Goal: Find specific page/section: Find specific page/section

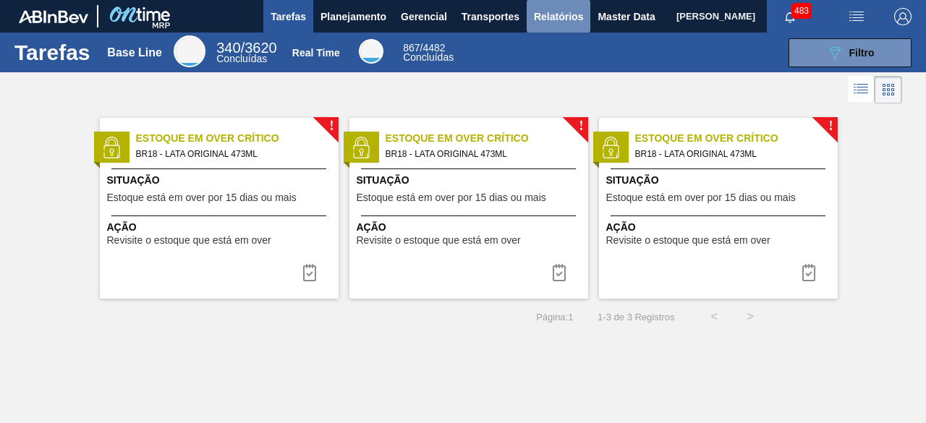
click at [556, 14] on span "Relatórios" at bounding box center [558, 16] width 49 height 17
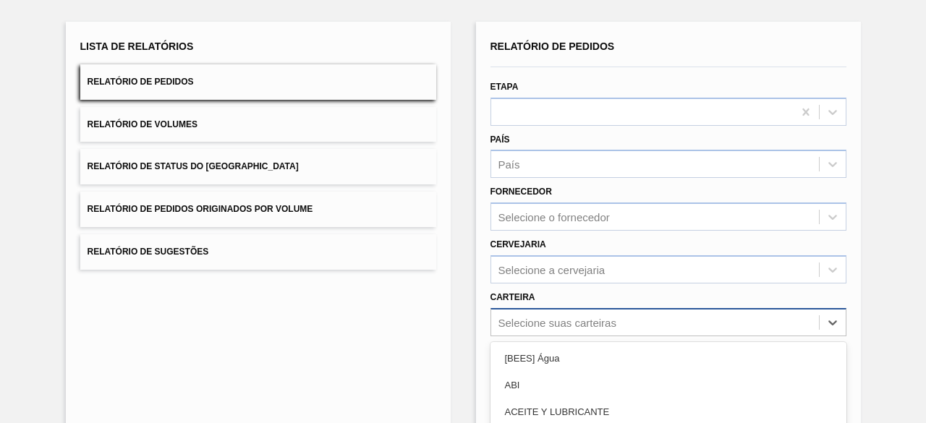
click at [558, 319] on div "option Açúcar Líquido focused, 5 of 101. 101 results available. Use Up and Down…" at bounding box center [668, 322] width 356 height 28
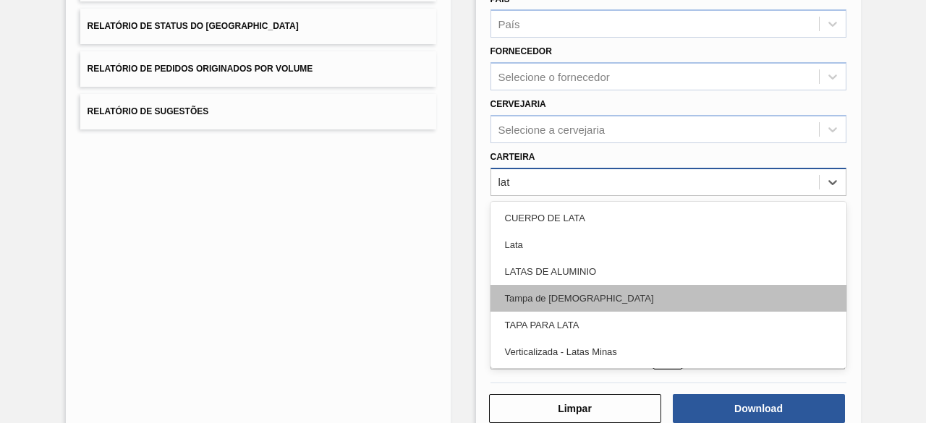
type input "lata"
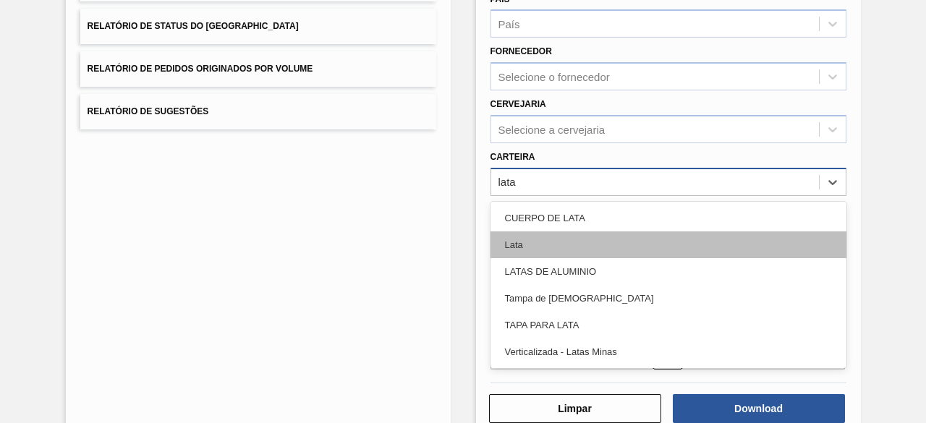
click at [561, 252] on div "Lata" at bounding box center [668, 244] width 356 height 27
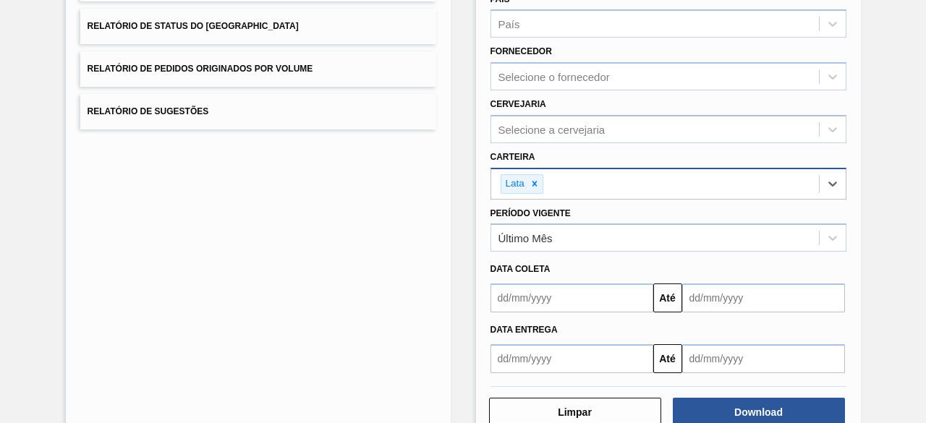
scroll to position [248, 0]
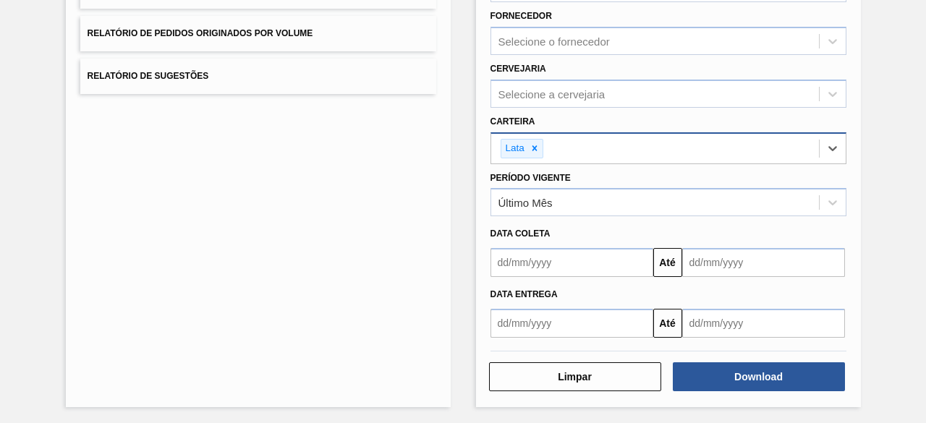
click at [519, 252] on input "text" at bounding box center [571, 262] width 163 height 29
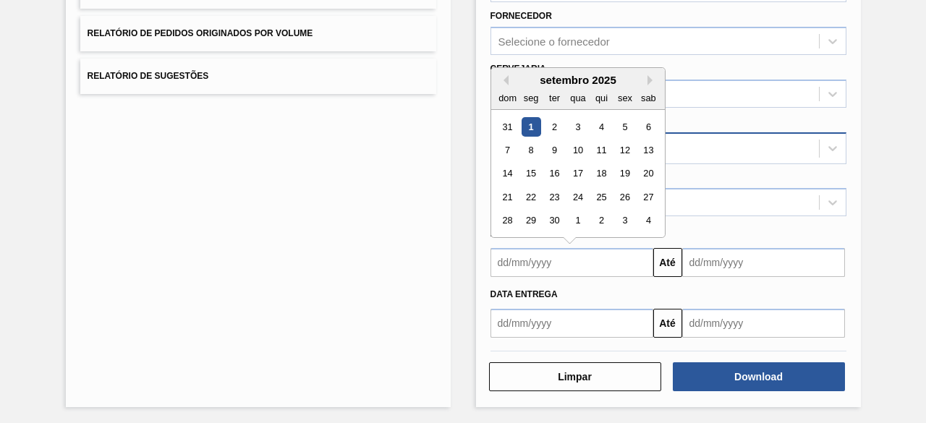
click at [527, 121] on div "1" at bounding box center [531, 127] width 20 height 20
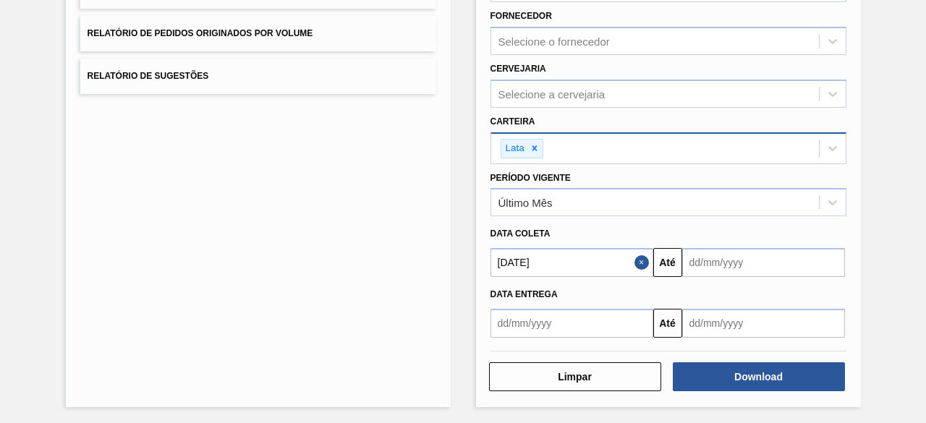
type input "[DATE]"
click at [705, 264] on input "text" at bounding box center [763, 262] width 163 height 29
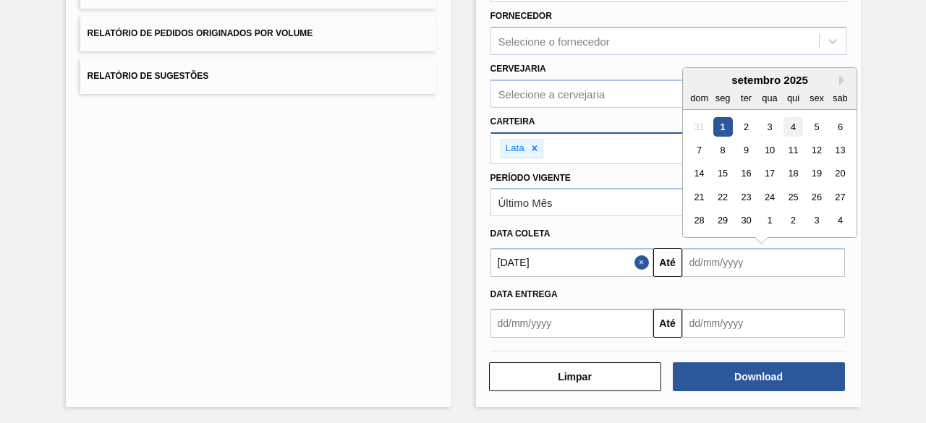
click at [791, 122] on div "4" at bounding box center [793, 127] width 20 height 20
type input "[DATE]"
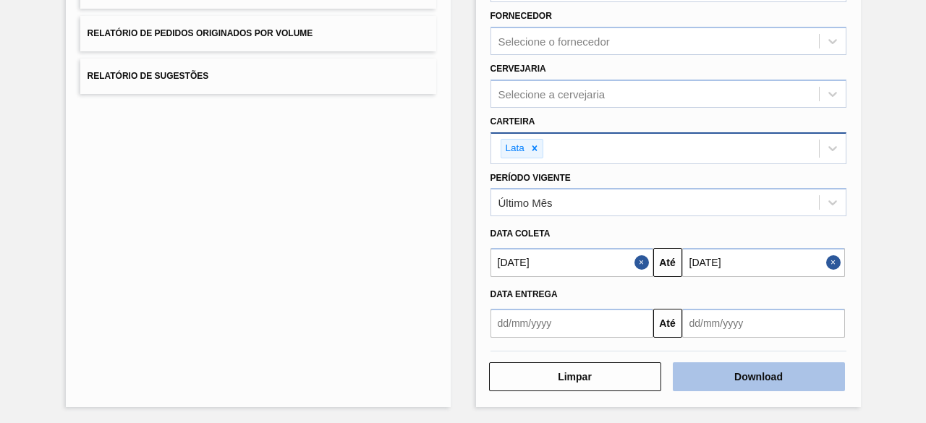
click at [784, 378] on button "Download" at bounding box center [759, 376] width 172 height 29
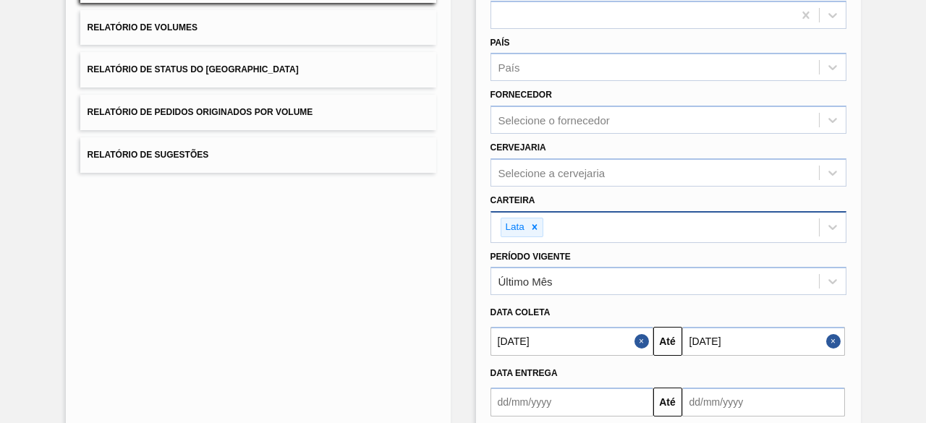
scroll to position [0, 0]
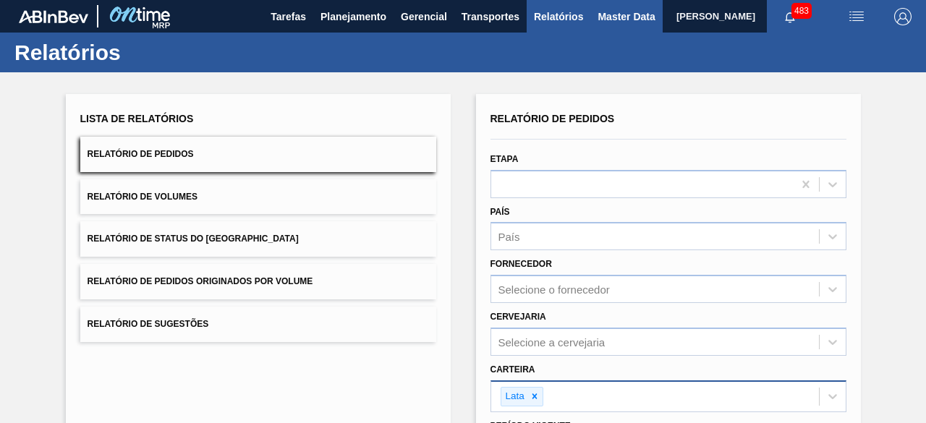
click at [611, 17] on span "Master Data" at bounding box center [626, 16] width 57 height 17
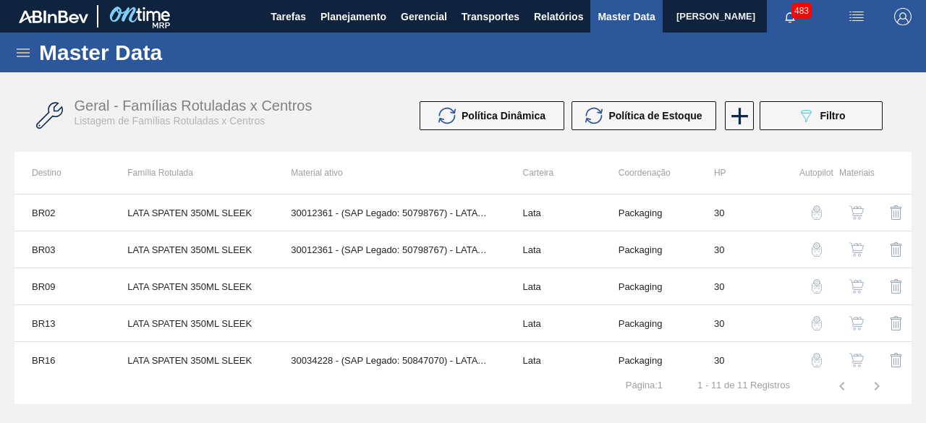
click at [26, 57] on icon at bounding box center [22, 52] width 17 height 17
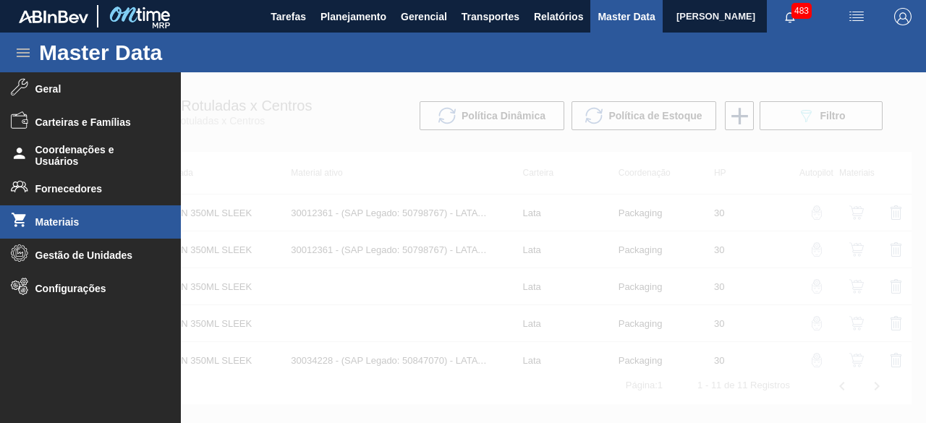
click at [55, 229] on li "Materiais" at bounding box center [90, 221] width 181 height 33
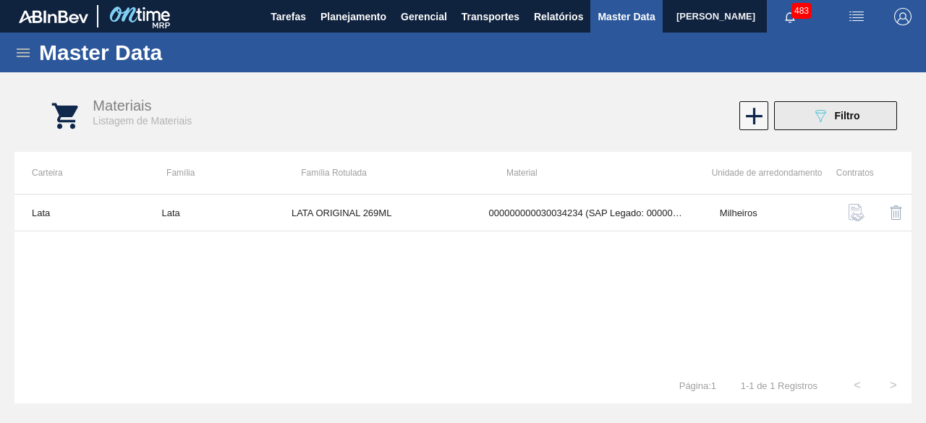
click at [810, 115] on button "089F7B8B-B2A5-4AFE-B5C0-19BA573D28AC Filtro" at bounding box center [835, 115] width 123 height 29
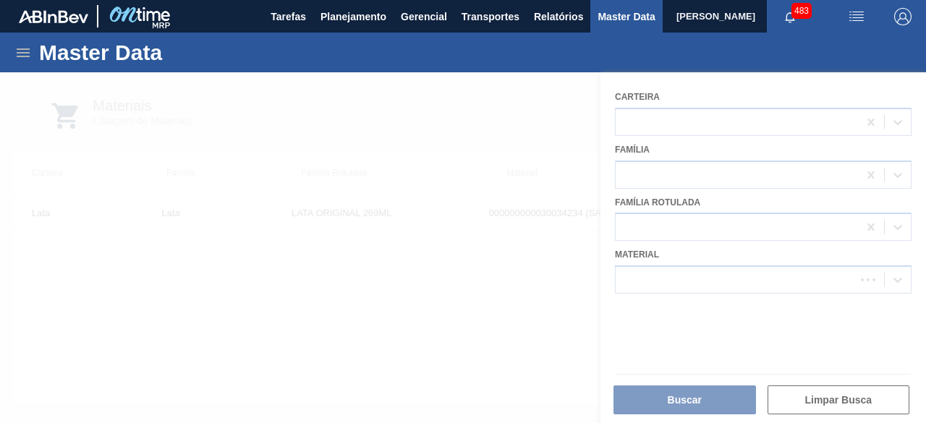
click at [713, 279] on div at bounding box center [463, 247] width 926 height 351
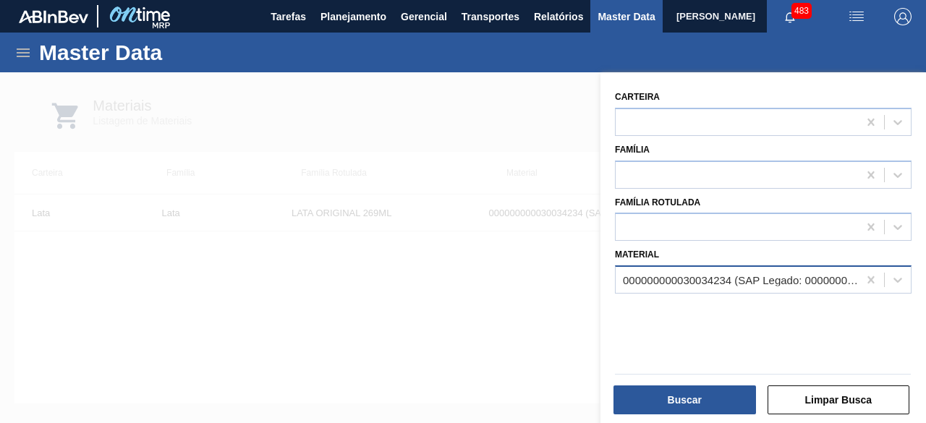
click at [696, 279] on div "000000000030034234 (SAP Legado: 000000000050847076) - LATA AL ORIGINAL 269ML BR…" at bounding box center [741, 280] width 237 height 12
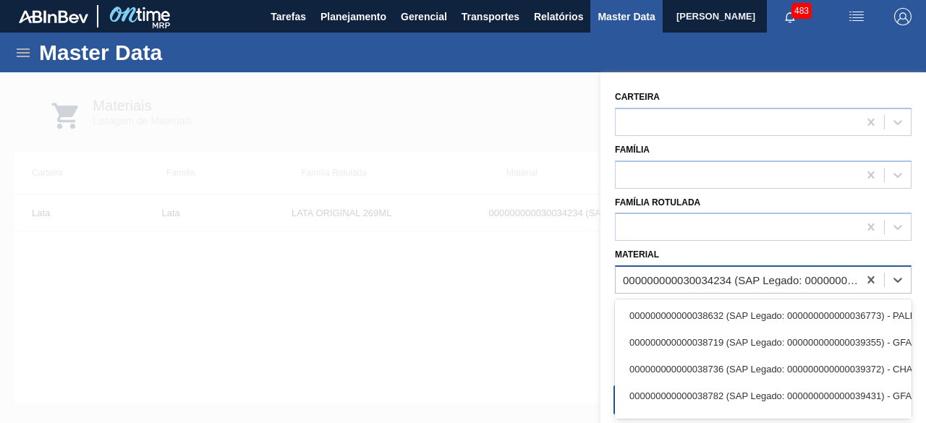
paste input "30029834"
type input "30029834"
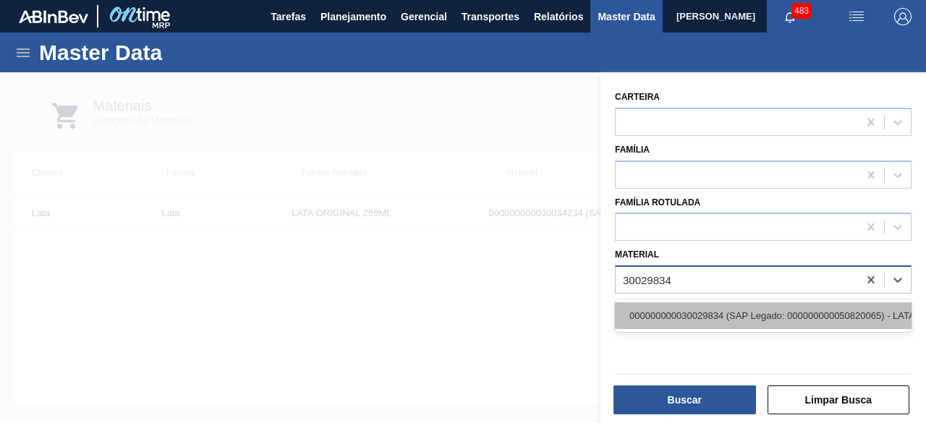
click at [692, 323] on div "000000000030029834 (SAP Legado: 000000000050820065) - LATA AL 473ML AP MP 429" at bounding box center [763, 315] width 297 height 27
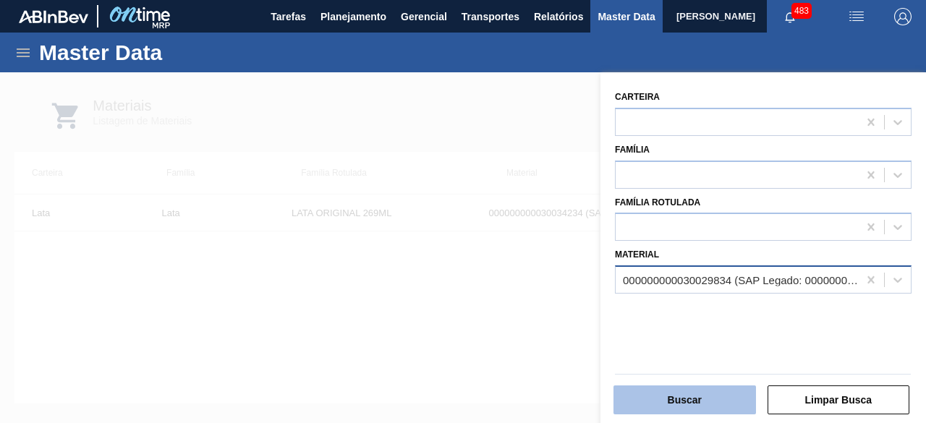
click at [693, 409] on button "Buscar" at bounding box center [684, 400] width 143 height 29
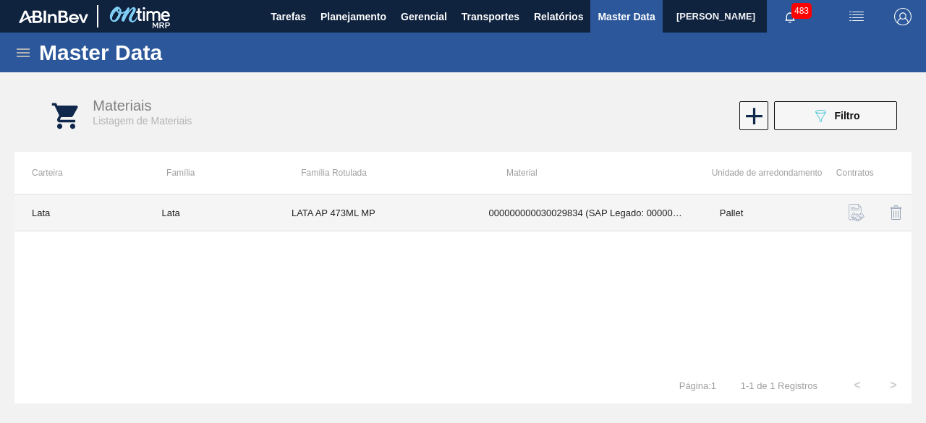
click at [372, 218] on td "LATA AP 473ML MP" at bounding box center [372, 213] width 197 height 37
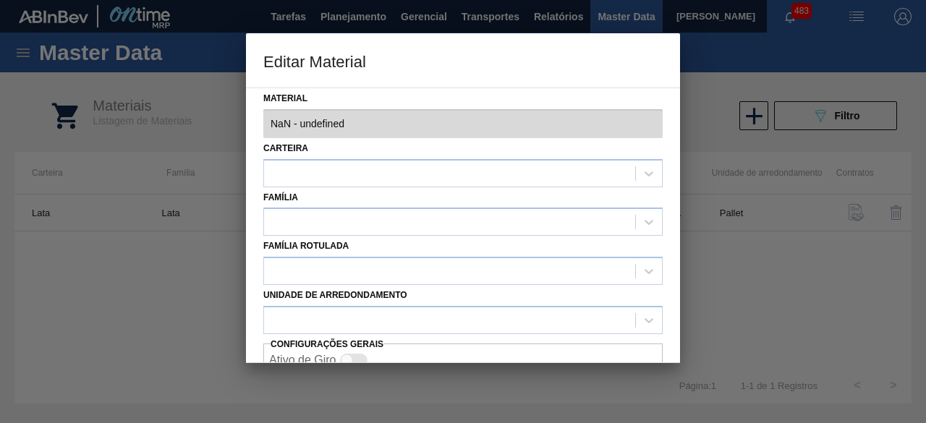
type input "30029834 - 000000000030029834 (SAP Legado: 000000000050820065) - LATA AL 473ML …"
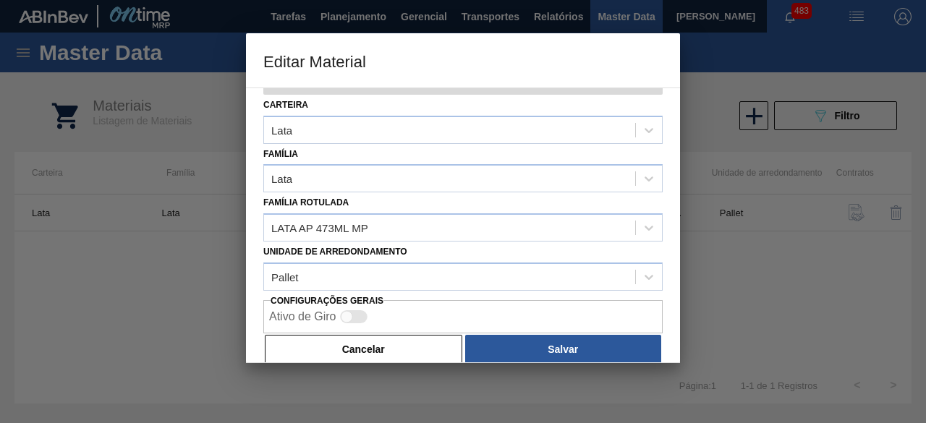
scroll to position [61, 0]
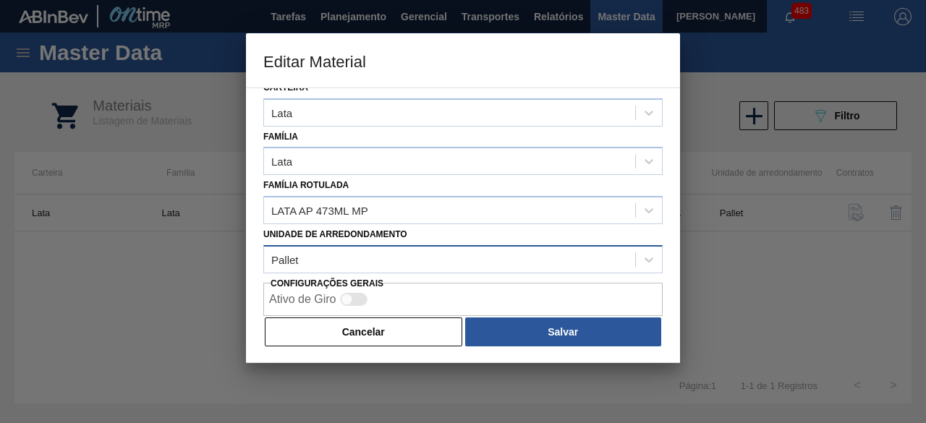
drag, startPoint x: 381, startPoint y: 331, endPoint x: 514, endPoint y: 252, distance: 155.3
click at [449, 289] on div "Material 30029834 - 000000000030029834 (SAP Legado: 000000000050820065) - LATA …" at bounding box center [463, 226] width 434 height 276
drag, startPoint x: 375, startPoint y: 322, endPoint x: 558, endPoint y: 202, distance: 218.3
click at [383, 323] on button "Cancelar" at bounding box center [363, 332] width 197 height 29
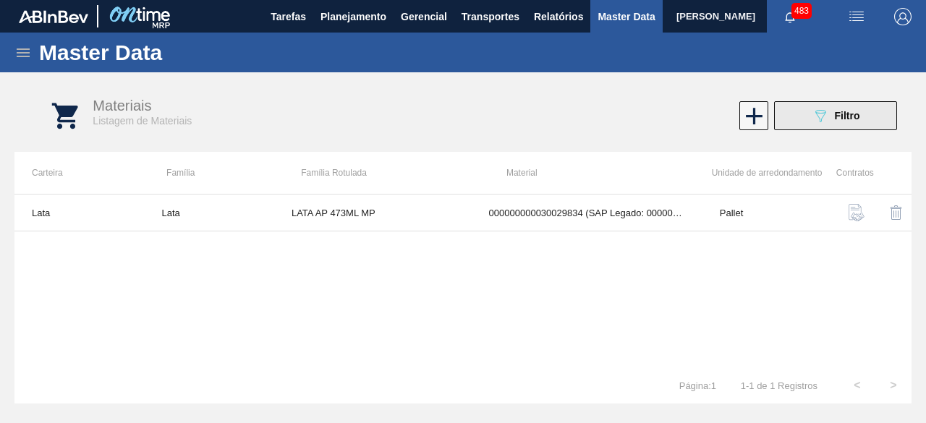
click at [826, 122] on icon "089F7B8B-B2A5-4AFE-B5C0-19BA573D28AC" at bounding box center [820, 115] width 17 height 17
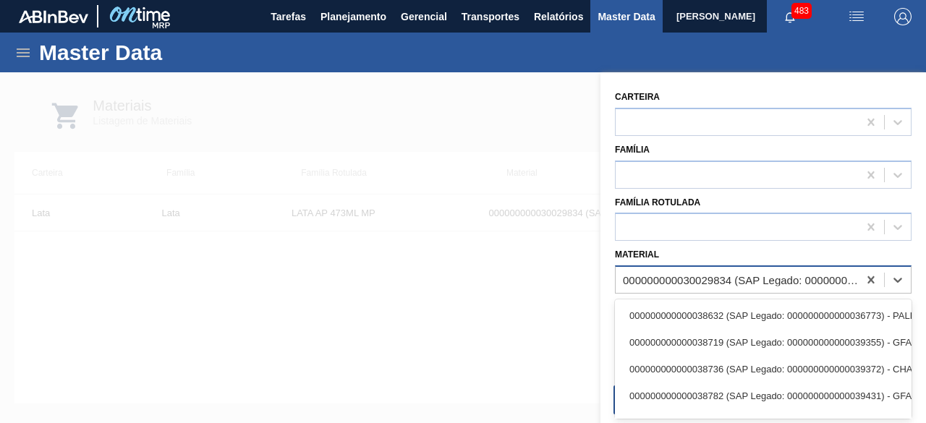
click at [742, 270] on div "000000000030029834 (SAP Legado: 000000000050820065) - LATA AL 473ML AP MP 429" at bounding box center [737, 280] width 242 height 21
paste input "30012400"
type input "30012400"
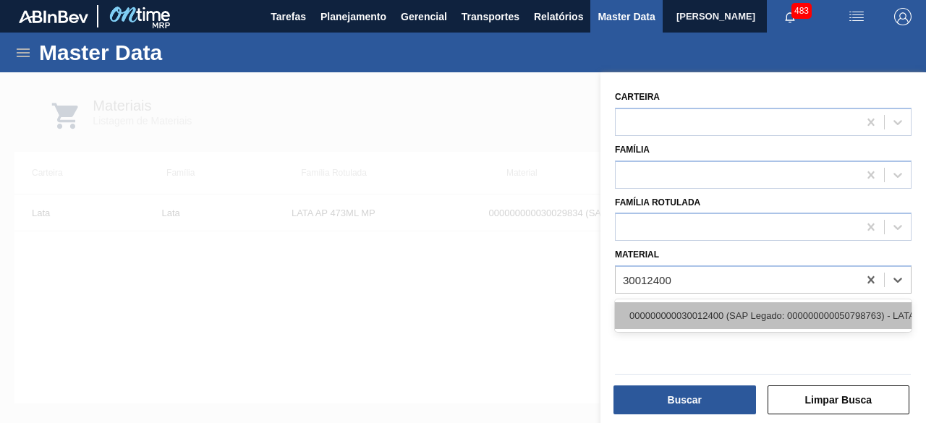
click at [719, 310] on div "000000000030012400 (SAP Legado: 000000000050798763) - LATA AL. 350ML SK MP 429" at bounding box center [763, 315] width 297 height 27
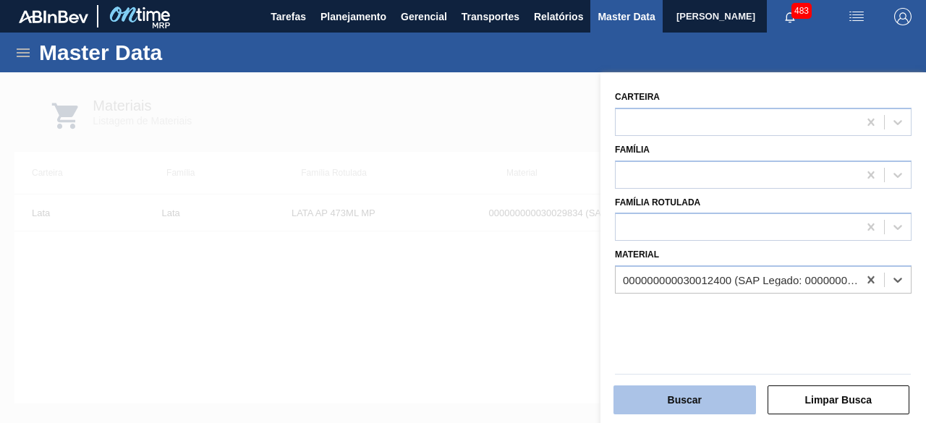
click at [694, 405] on button "Buscar" at bounding box center [684, 400] width 143 height 29
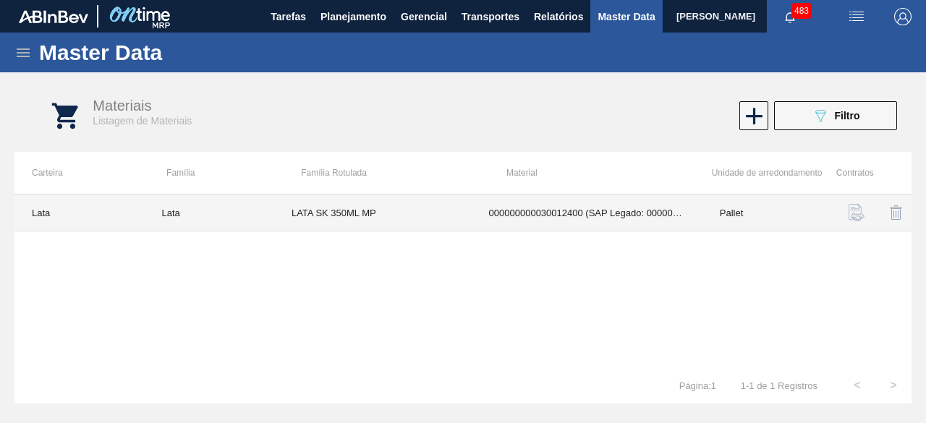
click at [435, 218] on td "LATA SK 350ML MP" at bounding box center [372, 213] width 197 height 37
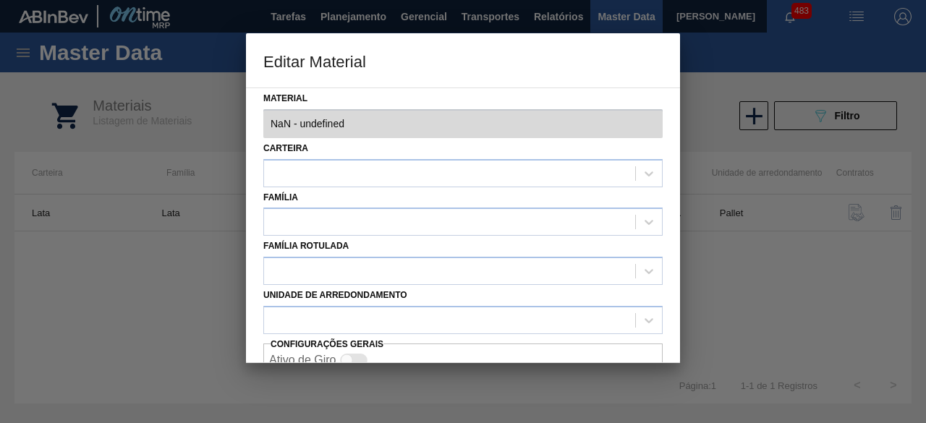
type input "30012400 - 000000000030012400 (SAP Legado: 000000000050798763) - LATA AL. 350ML…"
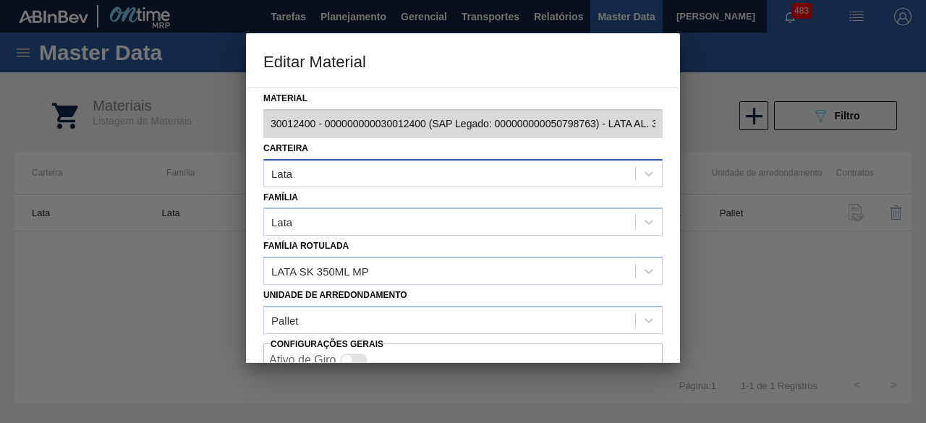
click at [540, 158] on div "Material 30012400 - 000000000030012400 (SAP Legado: 000000000050798763) - LATA …" at bounding box center [463, 226] width 434 height 276
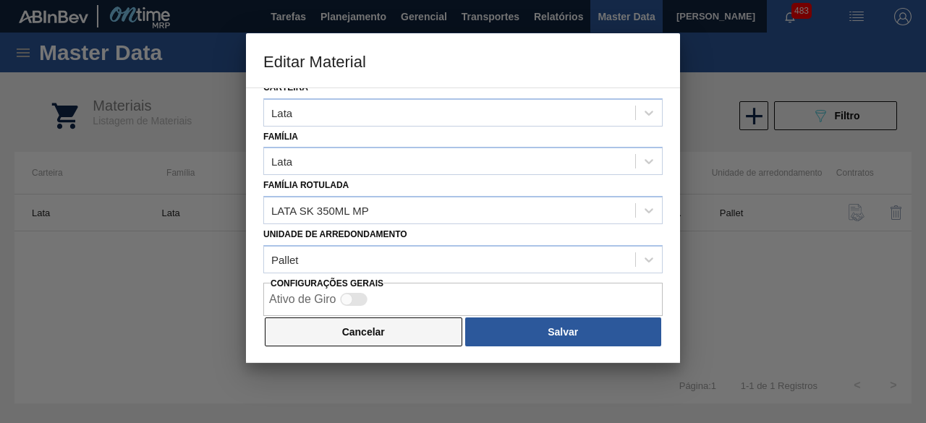
drag, startPoint x: 381, startPoint y: 328, endPoint x: 399, endPoint y: 286, distance: 45.7
click at [380, 328] on button "Cancelar" at bounding box center [363, 332] width 197 height 29
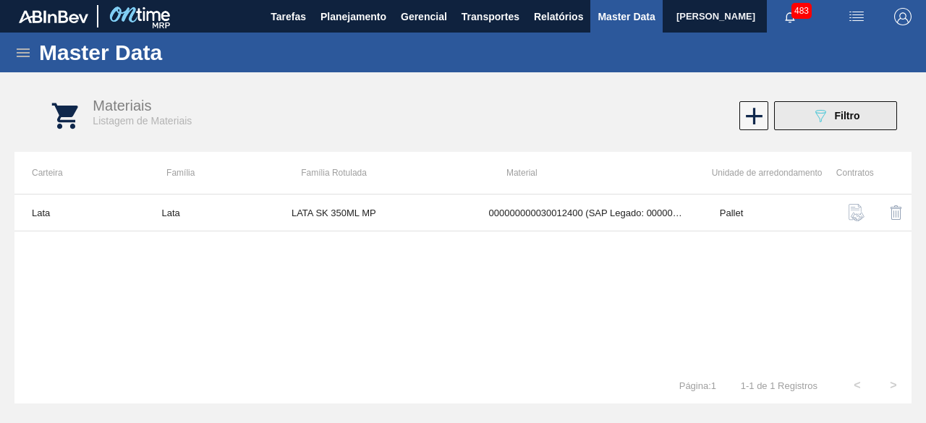
click at [823, 127] on button "089F7B8B-B2A5-4AFE-B5C0-19BA573D28AC Filtro" at bounding box center [835, 115] width 123 height 29
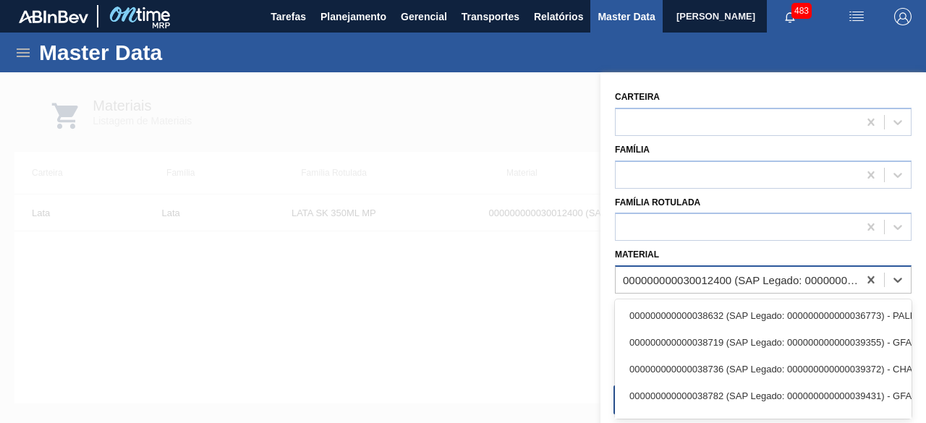
click at [749, 279] on div "000000000030012400 (SAP Legado: 000000000050798763) - LATA AL. 350ML SK MP 429" at bounding box center [741, 280] width 237 height 12
paste input "30012388"
type input "30012388"
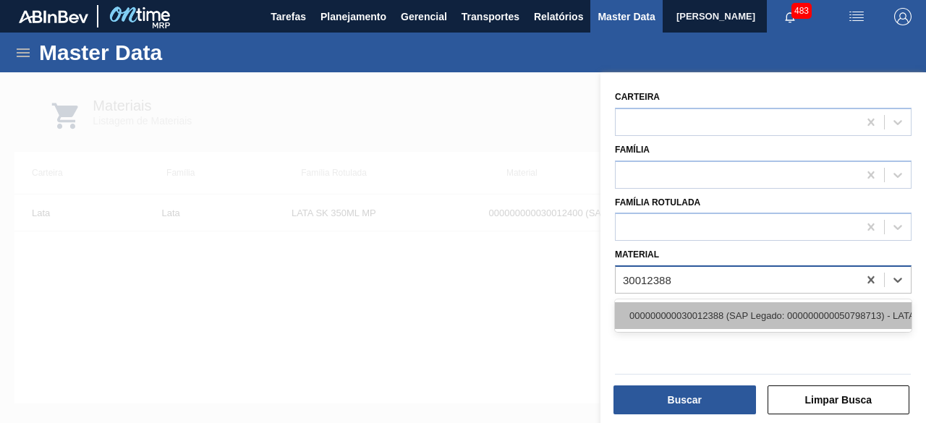
click at [715, 312] on div "000000000030012388 (SAP Legado: 000000000050798713) - LATA AL. 269ML SK MP 429" at bounding box center [763, 315] width 297 height 27
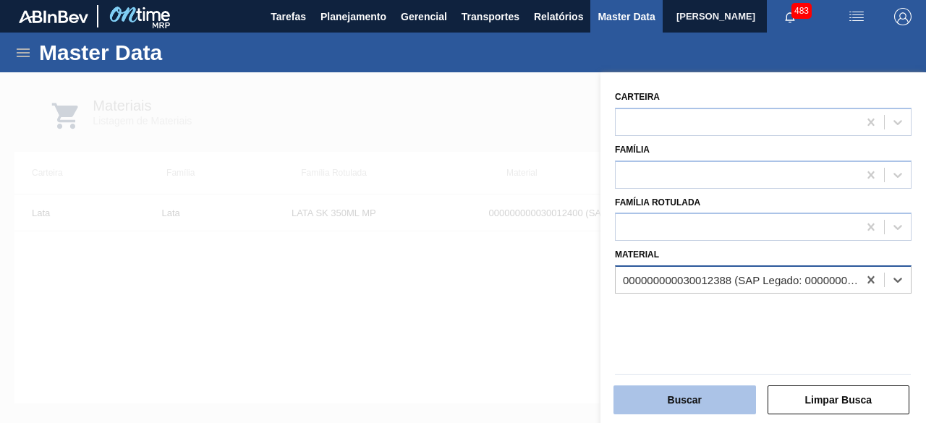
click at [712, 396] on button "Buscar" at bounding box center [684, 400] width 143 height 29
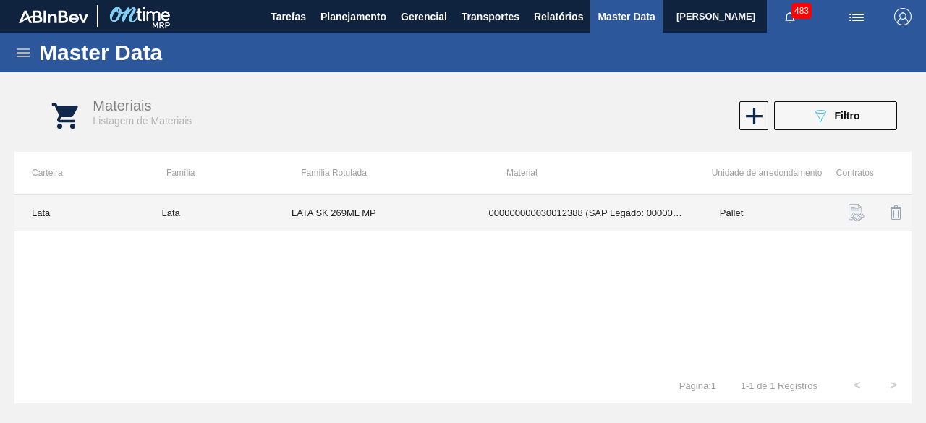
click at [415, 221] on td "LATA SK 269ML MP" at bounding box center [372, 213] width 197 height 37
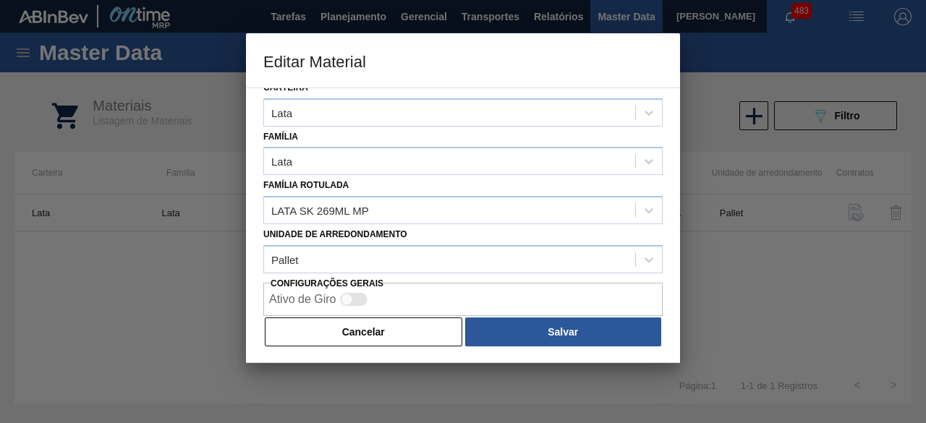
drag, startPoint x: 354, startPoint y: 336, endPoint x: 488, endPoint y: 14, distance: 349.0
click at [372, 292] on div "Material 30012388 - 000000000030012388 (SAP Legado: 000000000050798713) - LATA …" at bounding box center [463, 226] width 434 height 276
click at [348, 332] on button "Cancelar" at bounding box center [363, 332] width 197 height 29
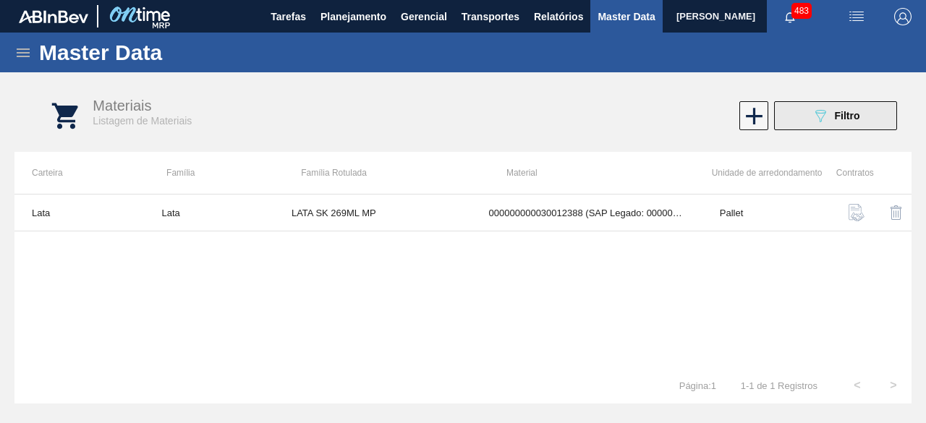
click at [881, 120] on button "089F7B8B-B2A5-4AFE-B5C0-19BA573D28AC Filtro" at bounding box center [835, 115] width 123 height 29
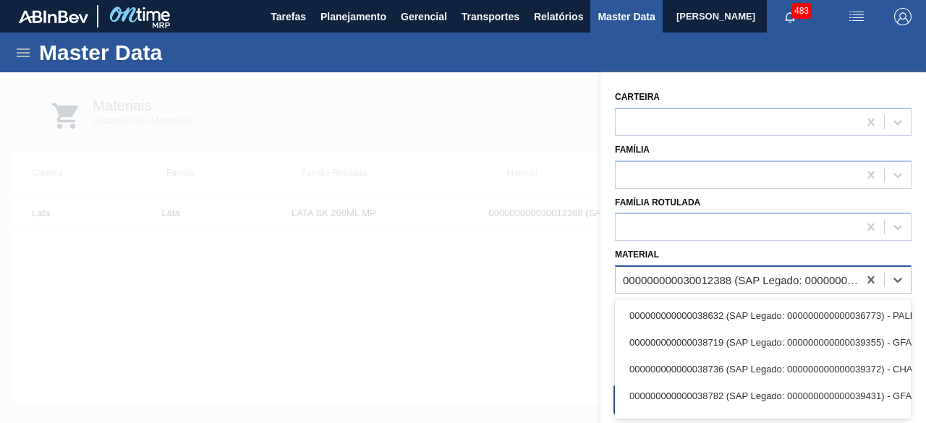
click at [669, 270] on div "000000000030012388 (SAP Legado: 000000000050798713) - LATA AL. 269ML SK MP 429" at bounding box center [737, 280] width 242 height 21
paste input "30034233"
type input "30034233"
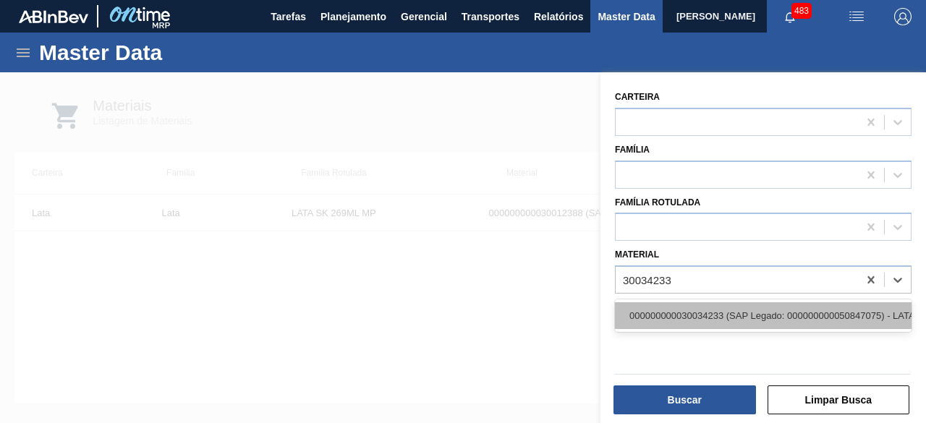
click at [670, 315] on div "000000000030034233 (SAP Legado: 000000000050847075) - LATA AL STELLA 473ML BRIL…" at bounding box center [763, 315] width 297 height 27
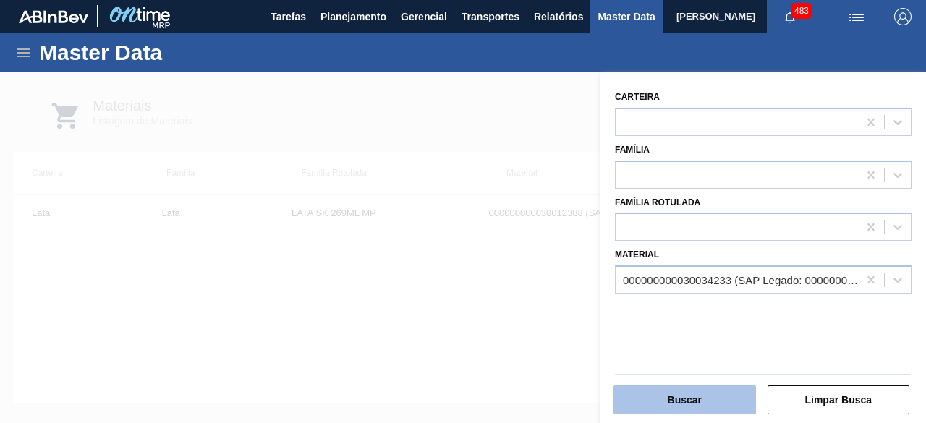
click at [681, 393] on button "Buscar" at bounding box center [684, 400] width 143 height 29
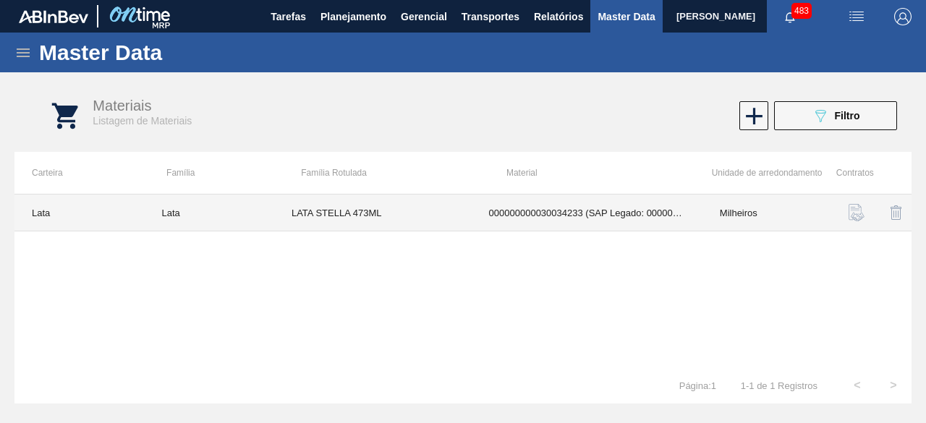
click at [429, 213] on td "LATA STELLA 473ML" at bounding box center [372, 213] width 197 height 37
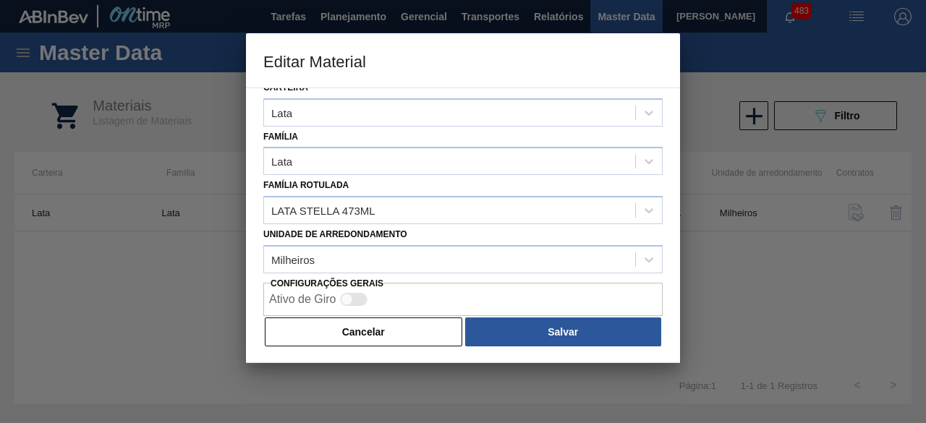
drag, startPoint x: 343, startPoint y: 321, endPoint x: 789, endPoint y: 122, distance: 488.7
click at [379, 310] on div "Material 30034233 - 000000000030034233 (SAP Legado: 000000000050847075) - LATA …" at bounding box center [463, 226] width 434 height 276
click at [449, 326] on button "Cancelar" at bounding box center [363, 332] width 197 height 29
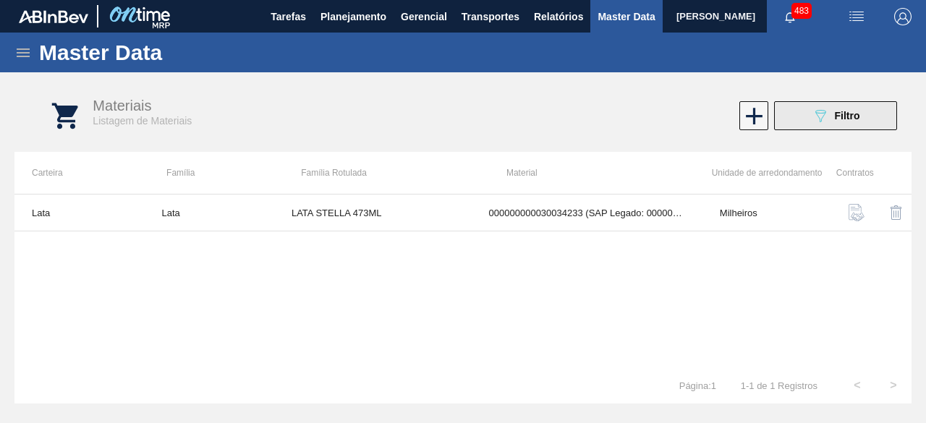
click at [804, 111] on button "089F7B8B-B2A5-4AFE-B5C0-19BA573D28AC Filtro" at bounding box center [835, 115] width 123 height 29
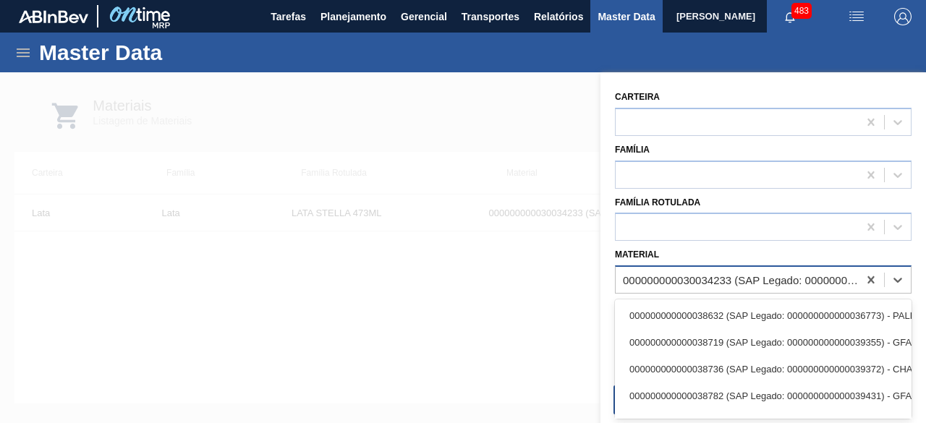
click at [701, 281] on div "000000000030034233 (SAP Legado: 000000000050847075) - LATA AL STELLA 473ML BRIL…" at bounding box center [741, 280] width 237 height 12
paste input "30029834"
type input "30029834"
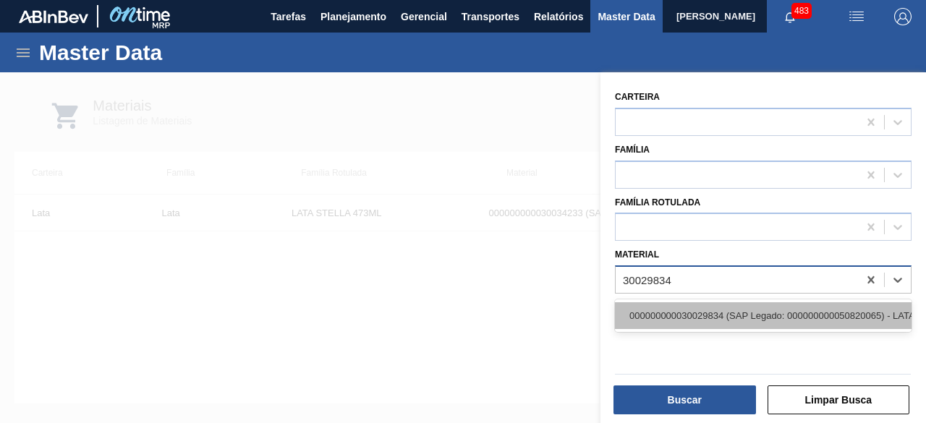
click at [687, 313] on div "000000000030029834 (SAP Legado: 000000000050820065) - LATA AL 473ML AP MP 429" at bounding box center [763, 315] width 297 height 27
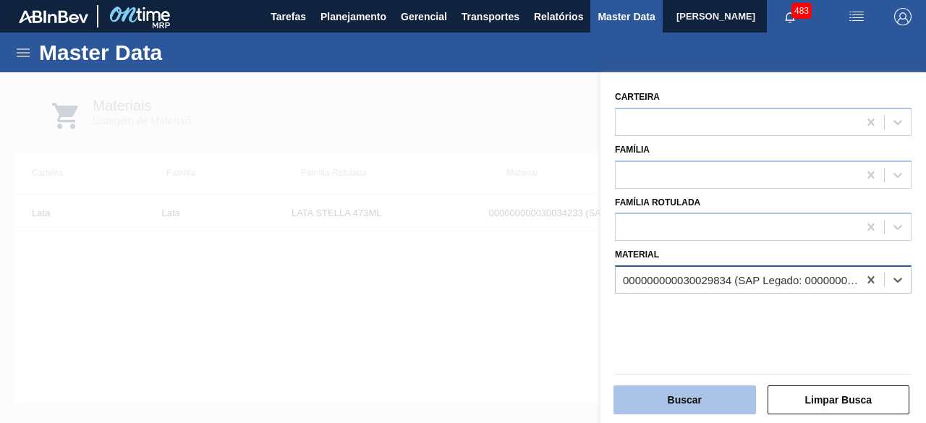
click at [686, 400] on button "Buscar" at bounding box center [684, 400] width 143 height 29
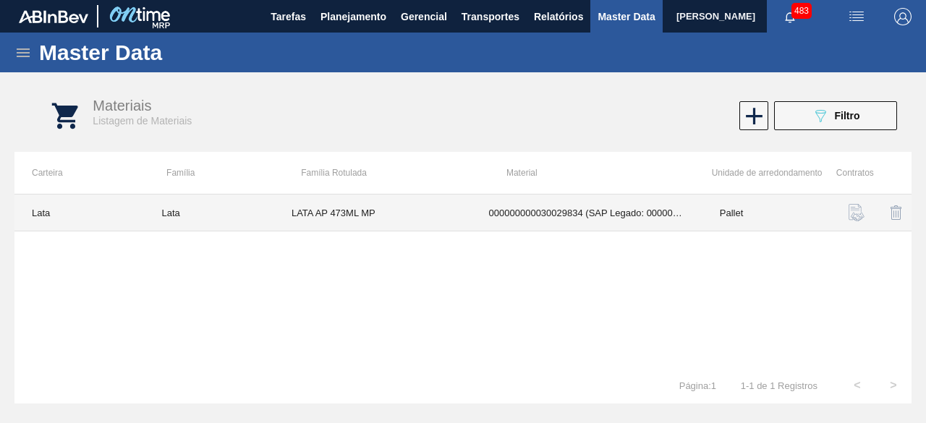
click at [424, 217] on td "LATA AP 473ML MP" at bounding box center [372, 213] width 197 height 37
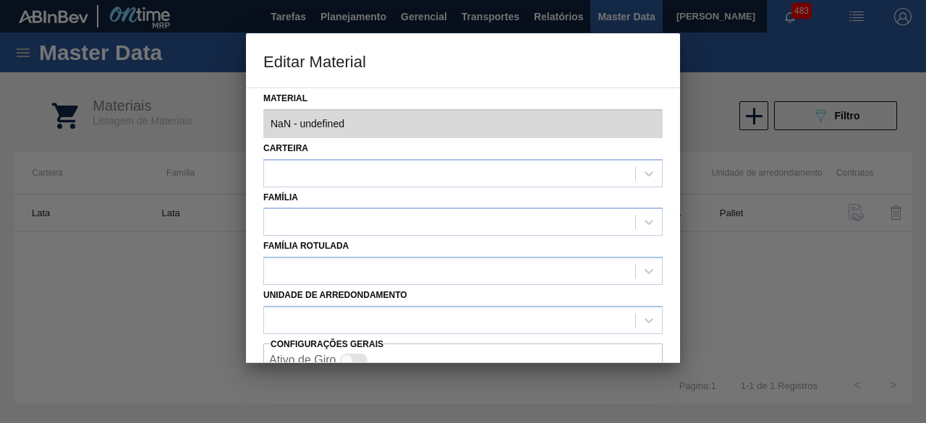
type input "30029834 - 000000000030029834 (SAP Legado: 000000000050820065) - LATA AL 473ML …"
